Goal: Task Accomplishment & Management: Manage account settings

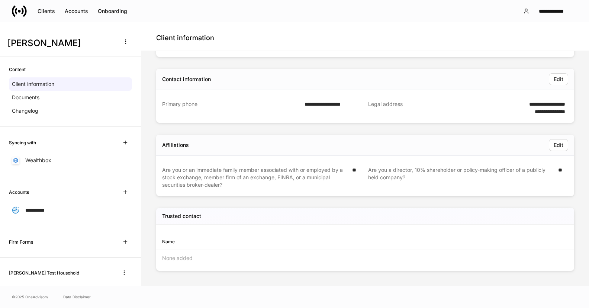
scroll to position [32, 0]
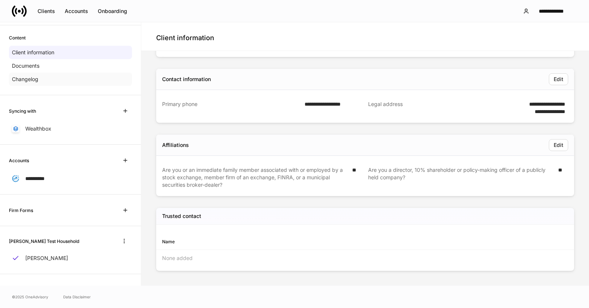
click at [24, 80] on p "Changelog" at bounding box center [25, 78] width 26 height 7
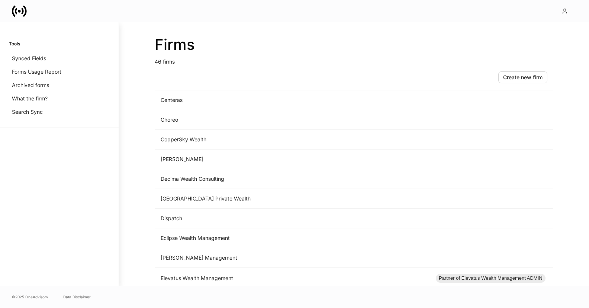
scroll to position [226, 0]
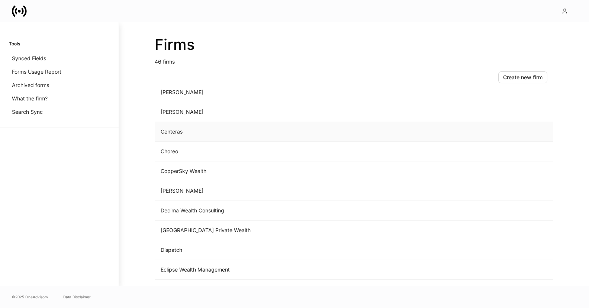
click at [181, 132] on td "Centeras" at bounding box center [292, 132] width 275 height 20
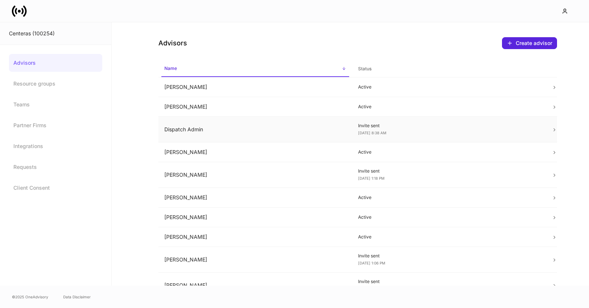
click at [219, 122] on td "Dispatch Admin" at bounding box center [255, 130] width 194 height 26
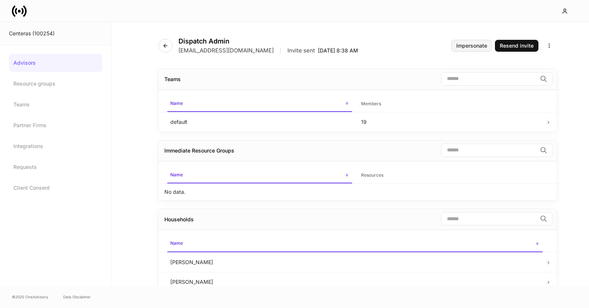
click at [474, 46] on div "Impersonate" at bounding box center [471, 45] width 31 height 5
